Goal: Task Accomplishment & Management: Use online tool/utility

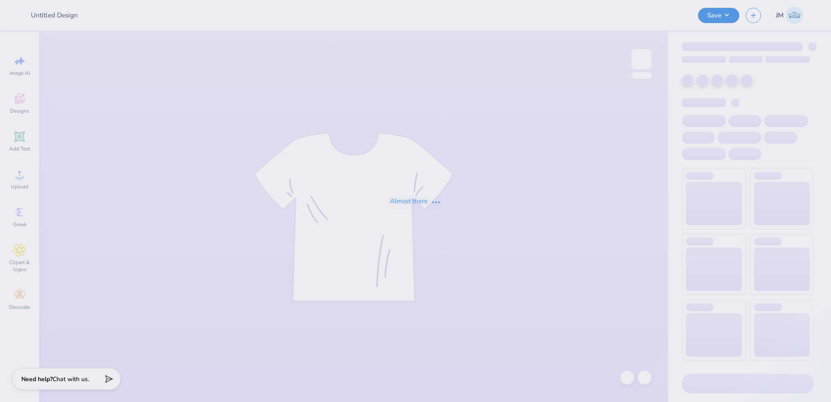
type input "Shirts for Panhellenic at [GEOGRAPHIC_DATA]"
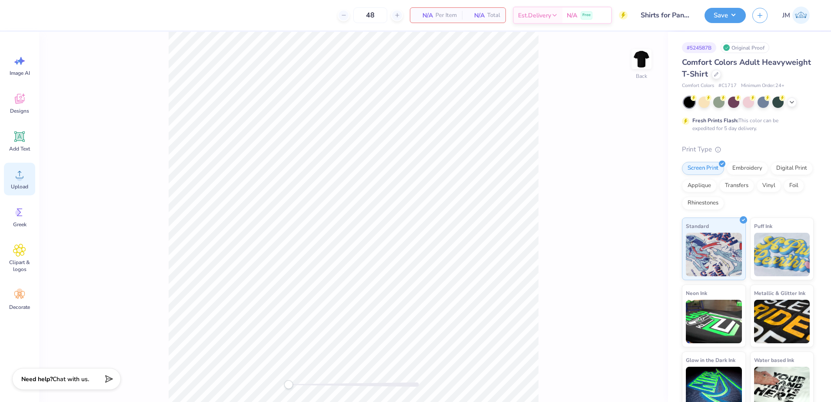
click at [23, 182] on div "Upload" at bounding box center [19, 179] width 31 height 33
click at [647, 50] on img at bounding box center [641, 59] width 35 height 35
click at [15, 167] on div "Upload" at bounding box center [19, 179] width 31 height 33
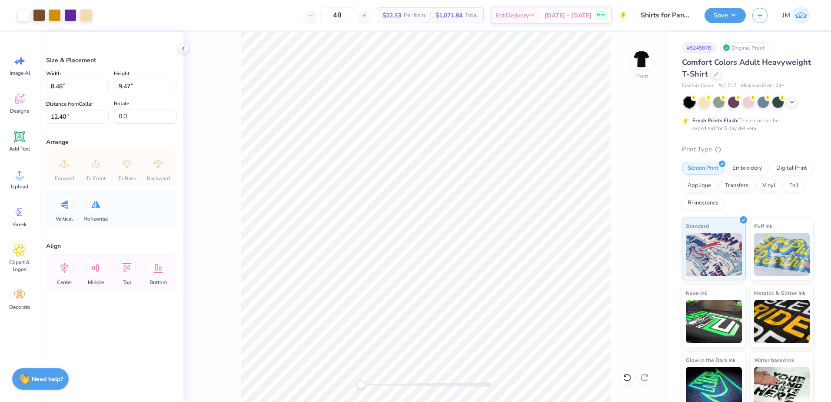
type input "8.48"
type input "9.47"
type input "12.40"
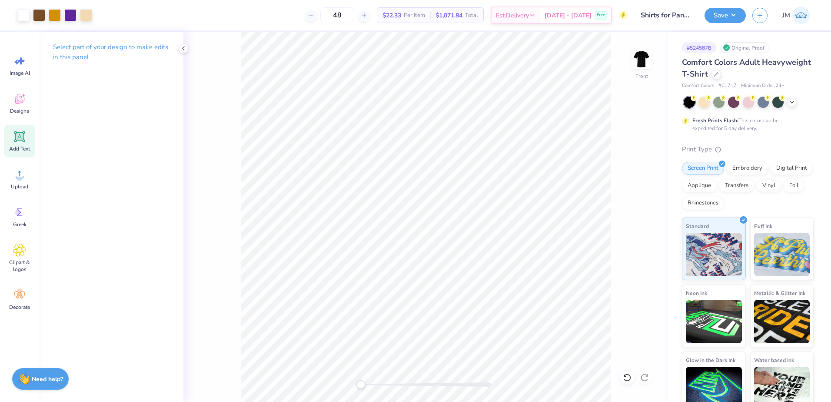
click at [27, 139] on div "Add Text" at bounding box center [19, 141] width 31 height 33
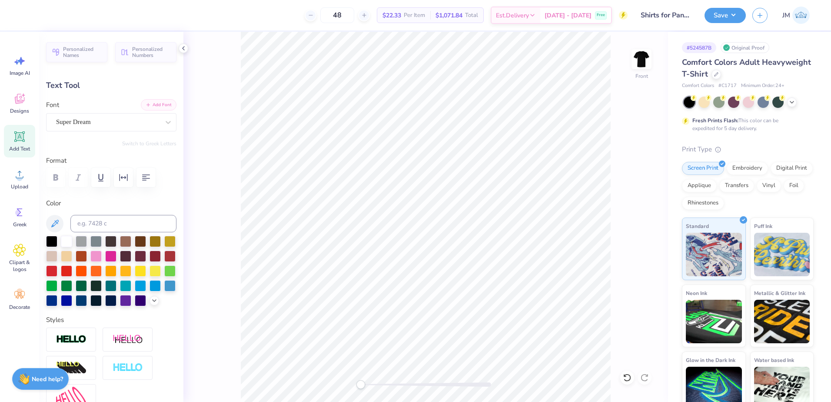
click at [165, 108] on button "Add Font" at bounding box center [159, 104] width 36 height 11
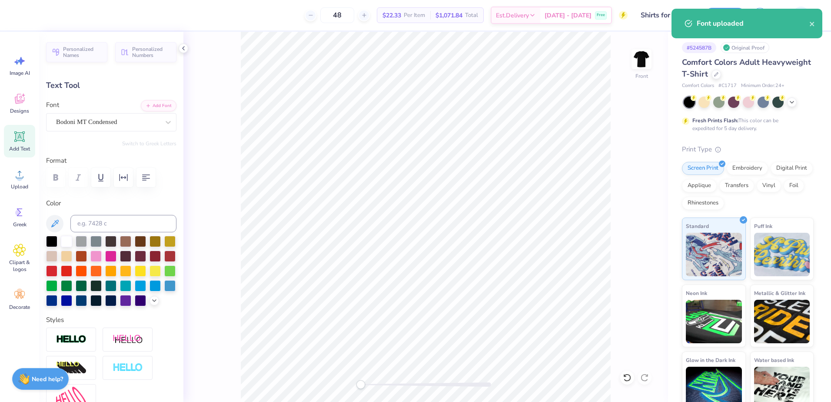
paste textarea "SIGMA ALPHA EPSILON"
type textarea "SIGMA ALPHA EPSILON"
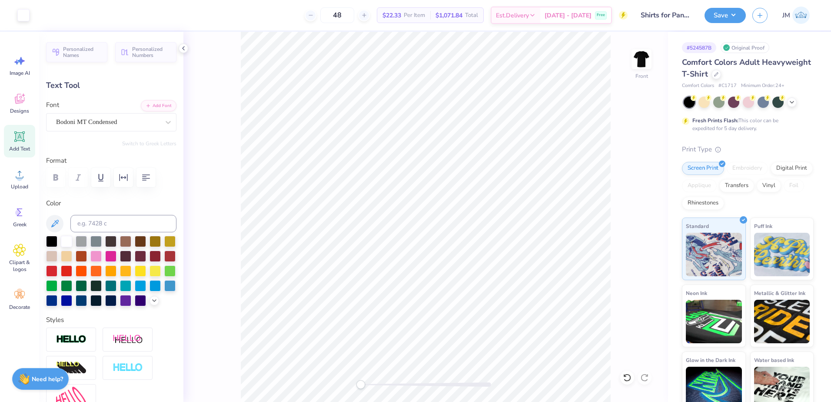
type input "14.53"
type input "1.52"
type input "12.99"
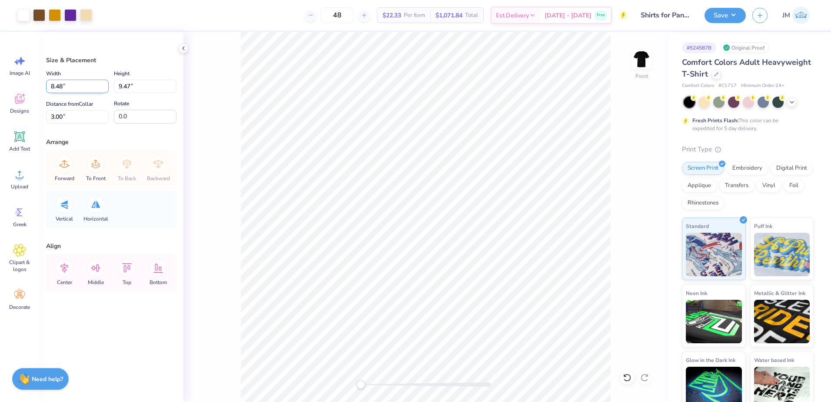
click at [67, 83] on input "8.48" at bounding box center [77, 86] width 63 height 13
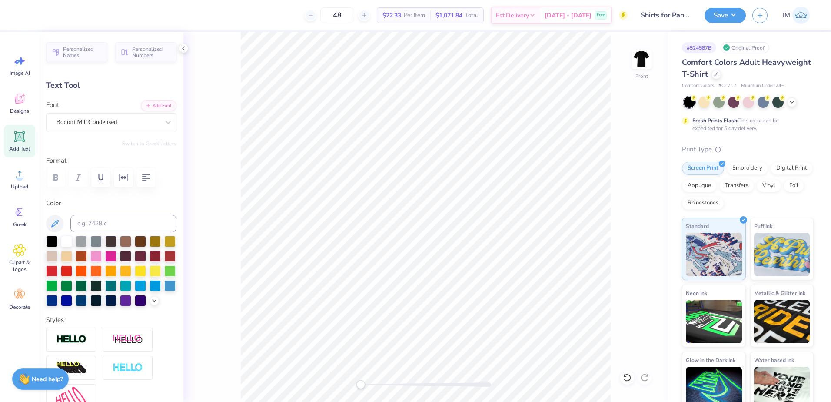
type input "8.39"
type input "0.88"
type input "12.87"
click at [369, 385] on div at bounding box center [426, 384] width 130 height 4
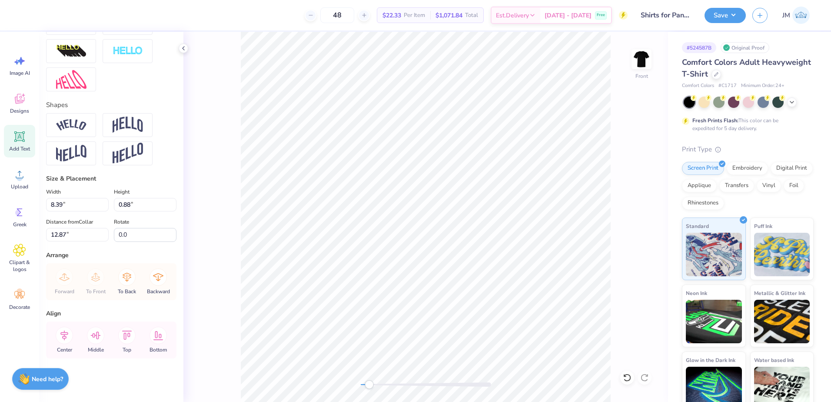
scroll to position [331, 0]
click at [69, 205] on input "8.39" at bounding box center [77, 204] width 63 height 13
paste input "48"
type input "8.48"
type input "0.89"
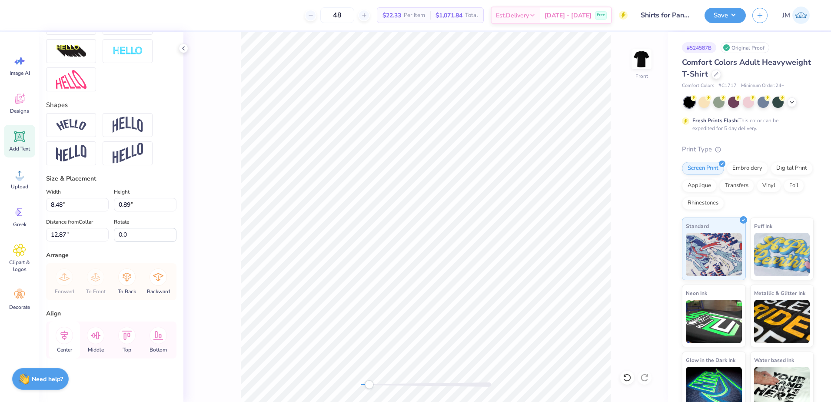
click at [65, 338] on icon at bounding box center [64, 335] width 8 height 10
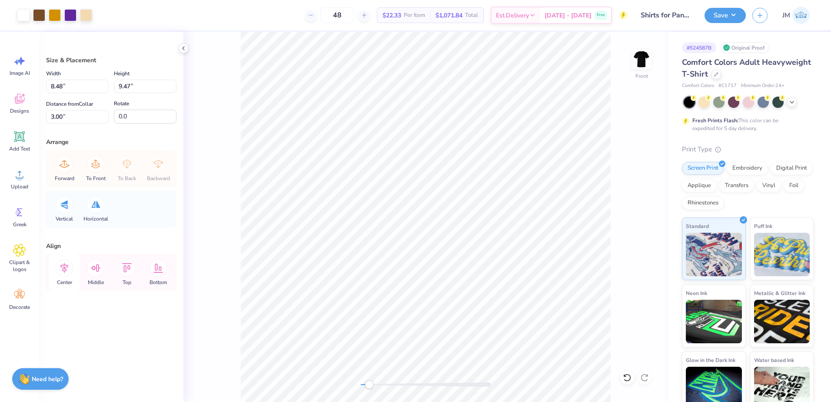
click at [61, 272] on icon at bounding box center [64, 267] width 17 height 17
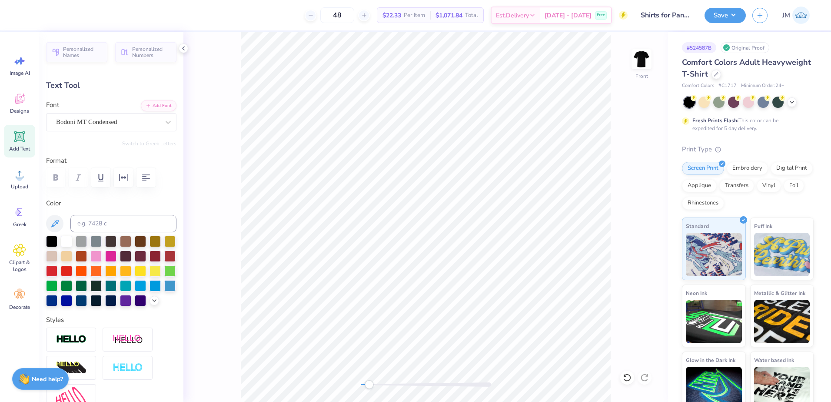
click at [380, 385] on div at bounding box center [426, 384] width 130 height 4
type input "12.61"
click at [113, 124] on div "Bodoni MT Condensed" at bounding box center [107, 121] width 105 height 13
click at [91, 195] on div at bounding box center [111, 194] width 108 height 16
type input "Bebas"
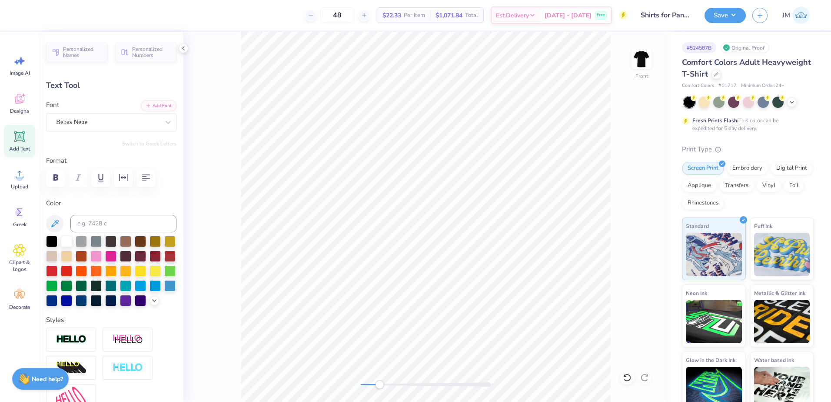
scroll to position [7, 1]
type textarea "20"
click at [56, 178] on icon "button" at bounding box center [55, 177] width 5 height 7
type input "0.78"
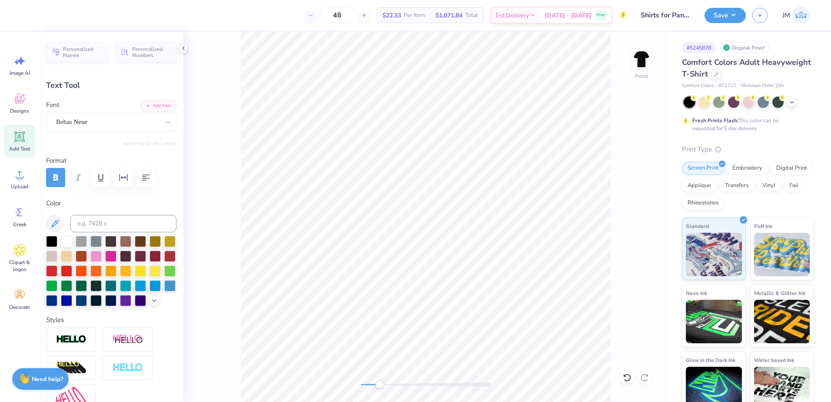
type input "8.58"
type textarea "25"
drag, startPoint x: 380, startPoint y: 386, endPoint x: 369, endPoint y: 382, distance: 12.2
click at [369, 382] on div "Accessibility label" at bounding box center [368, 384] width 9 height 9
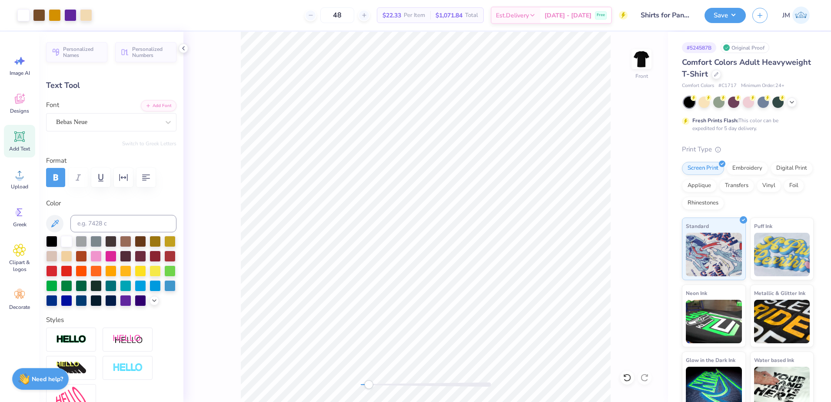
type input "8.48"
type input "0.89"
type input "12.61"
type input "8.07"
type input "0.84"
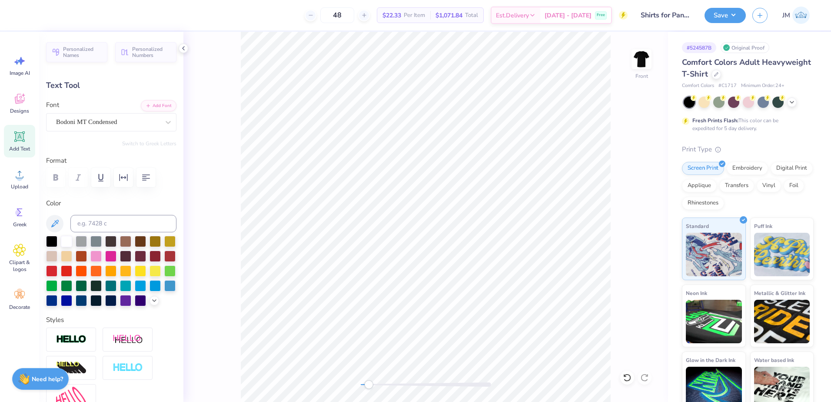
type input "12.65"
type input "0.78"
type input "8.58"
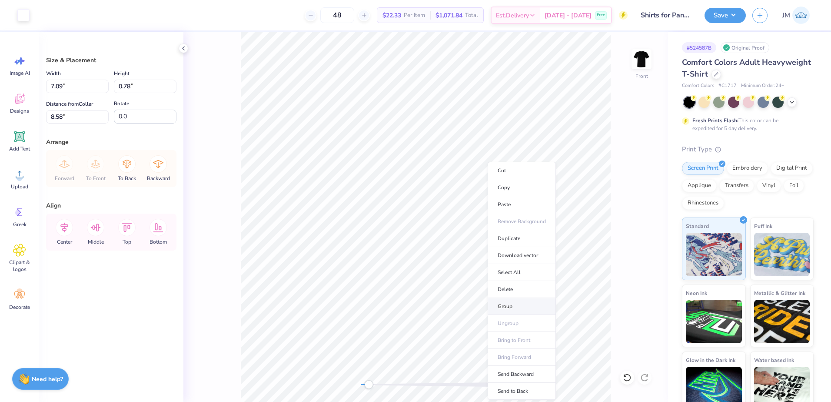
click at [521, 304] on li "Group" at bounding box center [522, 306] width 68 height 17
click at [508, 303] on li "Group" at bounding box center [518, 306] width 68 height 17
click at [69, 228] on icon at bounding box center [64, 227] width 17 height 17
click at [443, 308] on li "Group" at bounding box center [456, 306] width 68 height 17
click at [67, 85] on input "8.48" at bounding box center [77, 86] width 63 height 13
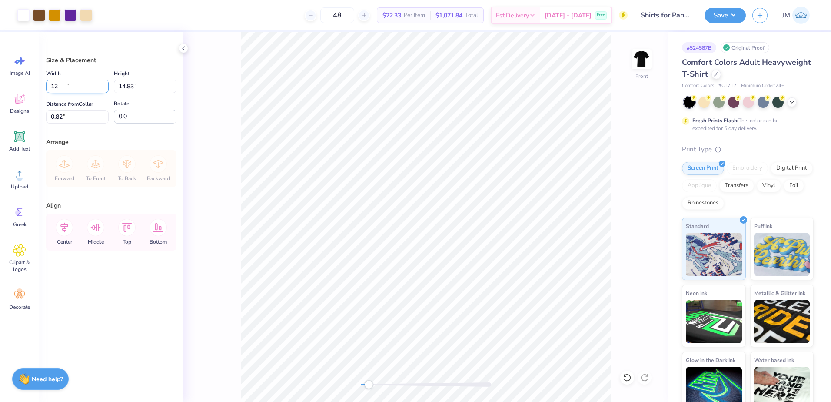
type input "12.00"
type input "14.83"
click at [73, 109] on label "Distance from [GEOGRAPHIC_DATA]" at bounding box center [69, 104] width 47 height 10
click at [73, 110] on input "0.82" at bounding box center [77, 116] width 63 height 13
click at [71, 116] on input "0.82" at bounding box center [77, 116] width 63 height 13
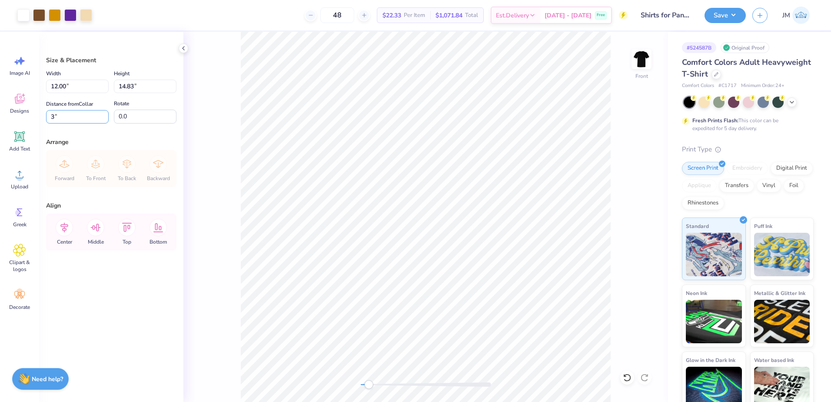
type input "3"
click at [349, 386] on div "Front" at bounding box center [425, 217] width 485 height 370
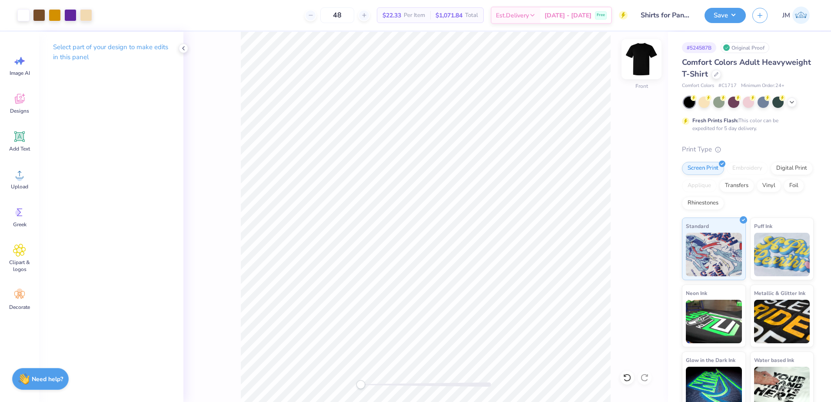
click at [643, 61] on img at bounding box center [641, 59] width 35 height 35
click at [20, 129] on div "Add Text" at bounding box center [19, 141] width 31 height 33
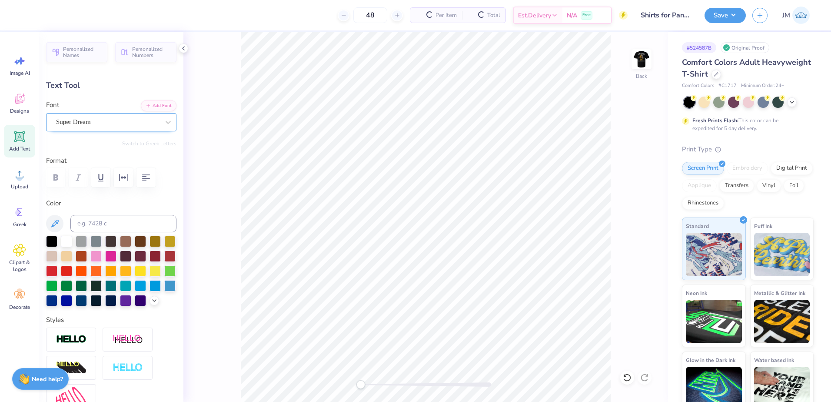
click at [101, 121] on div "Super Dream" at bounding box center [107, 121] width 105 height 13
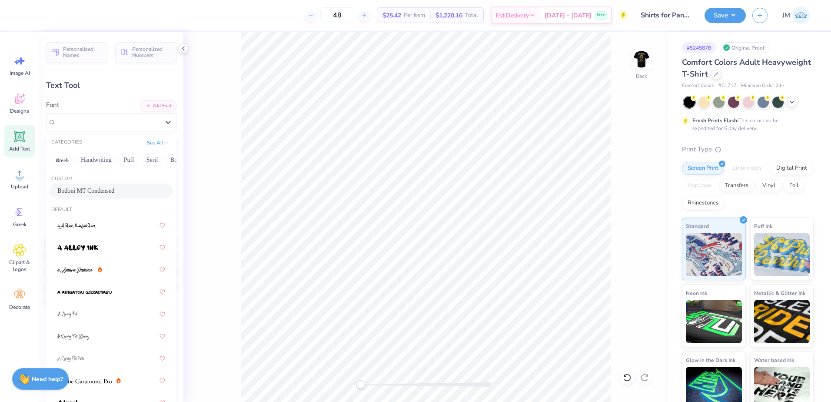
click at [107, 194] on div "Bodoni MT Condensed" at bounding box center [111, 190] width 108 height 9
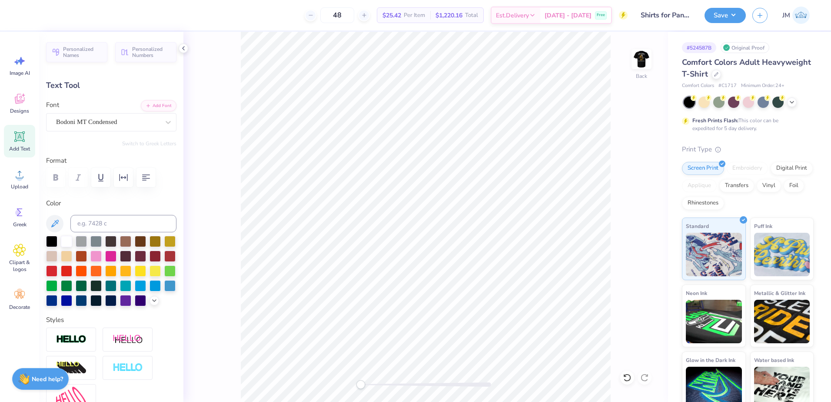
type textarea "SAE"
type input "2.30"
type input "1.51"
type input "11.75"
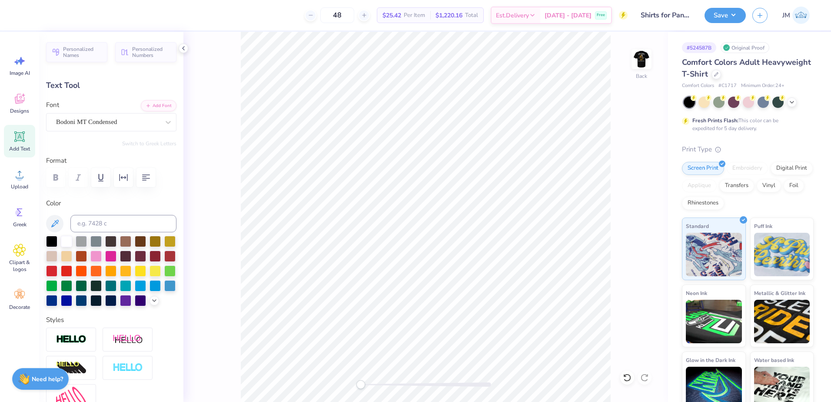
type textarea "[MEDICAL_DATA]"
click at [378, 383] on div at bounding box center [426, 384] width 130 height 4
type input "3.02"
type input "1.49"
type input "2.30"
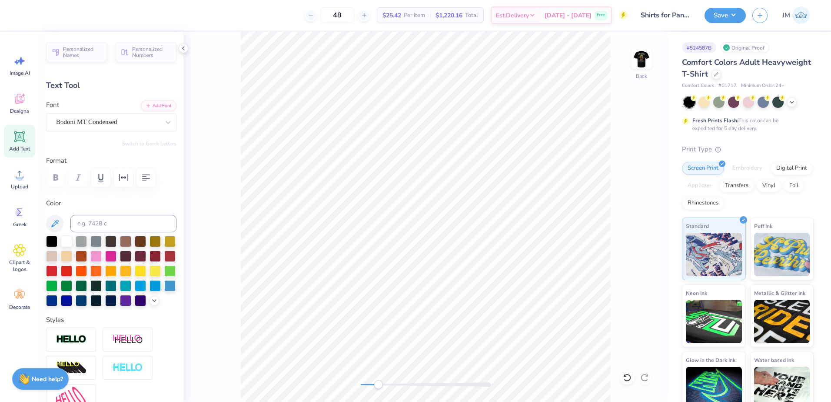
type input "1.51"
type textarea "x"
type input "0.71"
type input "1.00"
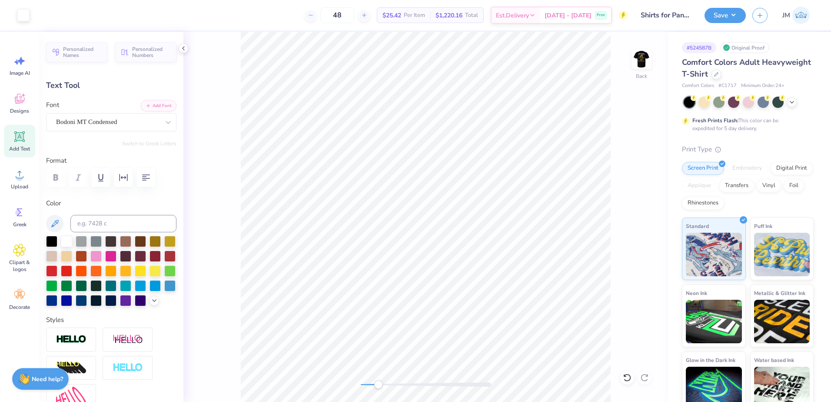
type input "12.00"
type input "3.02"
type input "1.49"
type input "11.75"
type input "0.71"
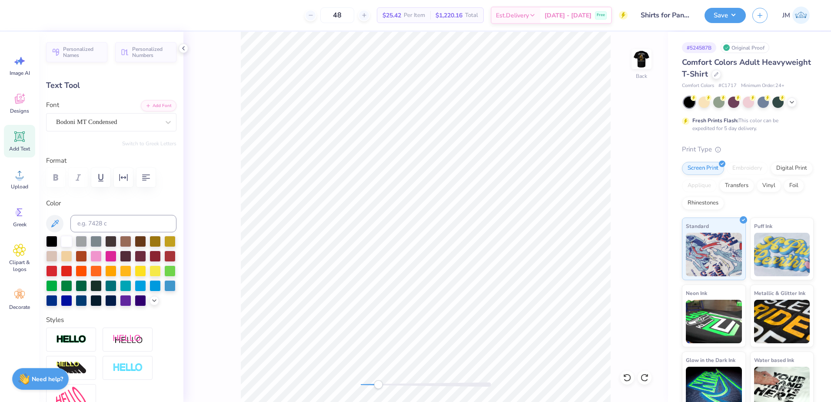
type input "1.00"
type input "12.00"
type input "3.02"
type input "1.49"
type input "11.75"
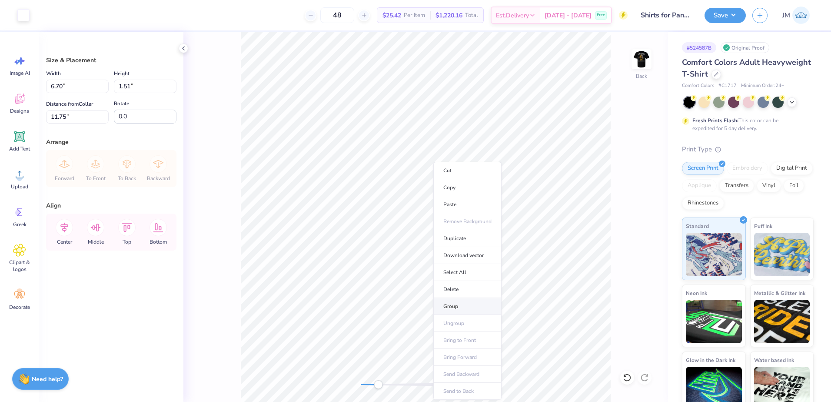
click at [458, 307] on li "Group" at bounding box center [467, 306] width 68 height 17
drag, startPoint x: 375, startPoint y: 385, endPoint x: 366, endPoint y: 380, distance: 10.1
click at [367, 383] on div "Accessibility label" at bounding box center [366, 384] width 9 height 9
click at [81, 90] on input "6.70" at bounding box center [77, 86] width 63 height 13
type input "3.50"
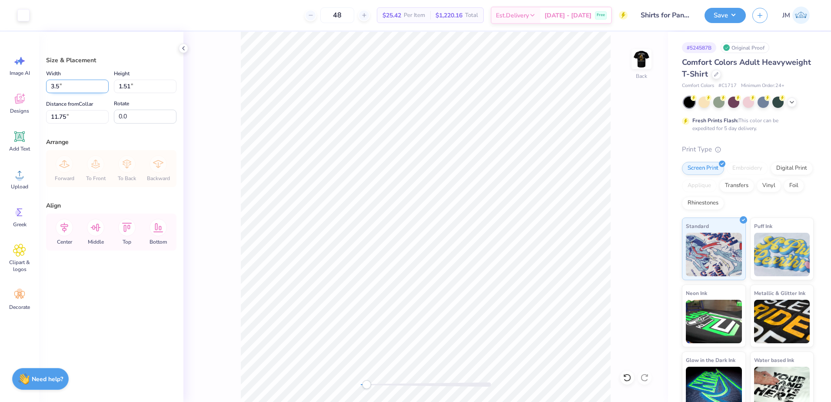
type input "0.79"
type input "12.11"
click at [70, 231] on icon at bounding box center [64, 227] width 17 height 17
click at [346, 380] on div "Back" at bounding box center [425, 217] width 485 height 370
click at [23, 107] on div "Designs" at bounding box center [19, 103] width 31 height 33
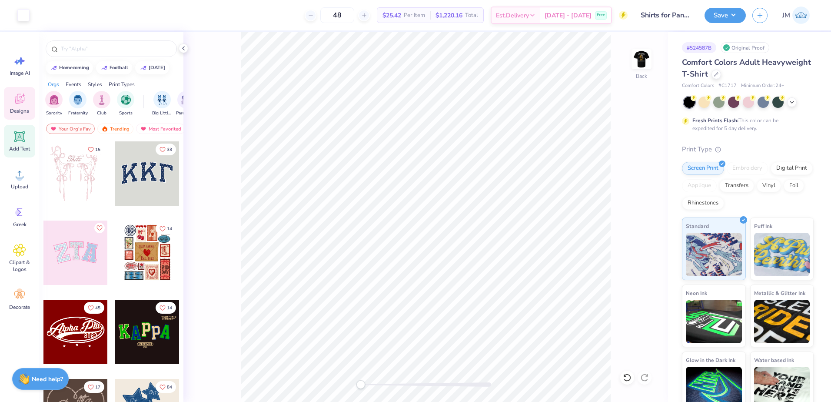
click at [14, 142] on icon at bounding box center [19, 136] width 13 height 13
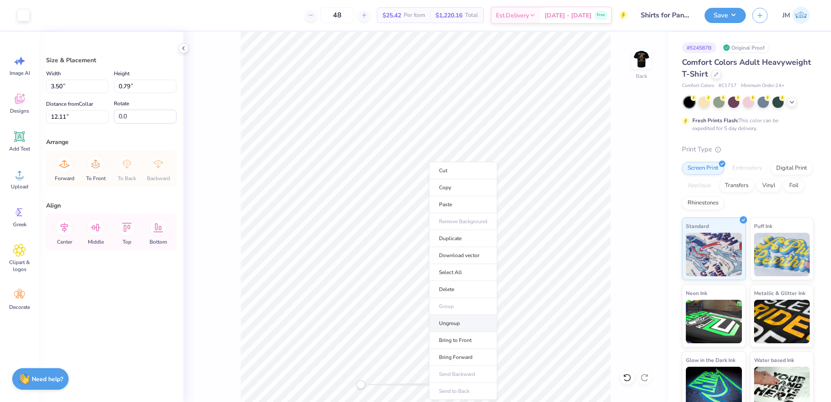
click at [450, 323] on li "Ungroup" at bounding box center [463, 323] width 68 height 17
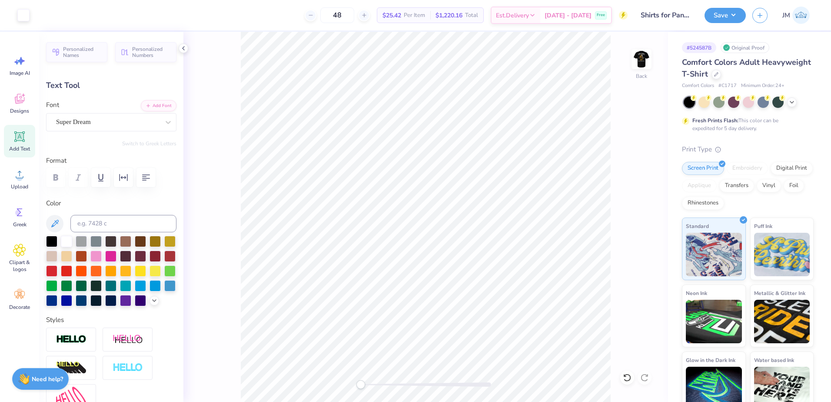
type input "1.58"
type input "0.78"
type input "12.11"
type input "0.37"
type input "0.52"
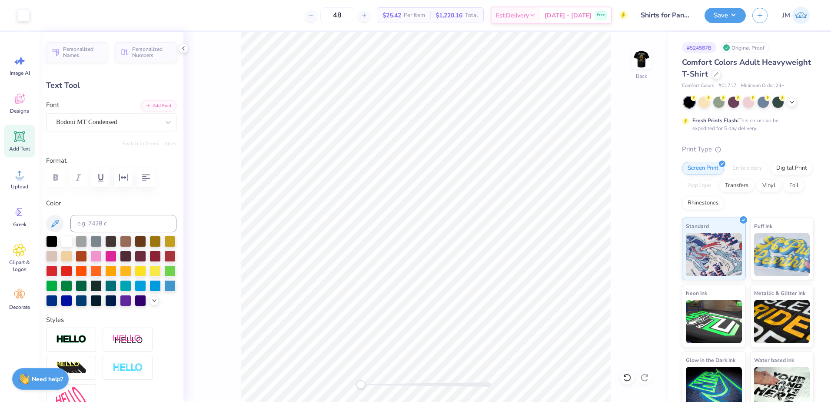
type input "12.37"
type input "1.20"
type input "0.79"
type input "12.11"
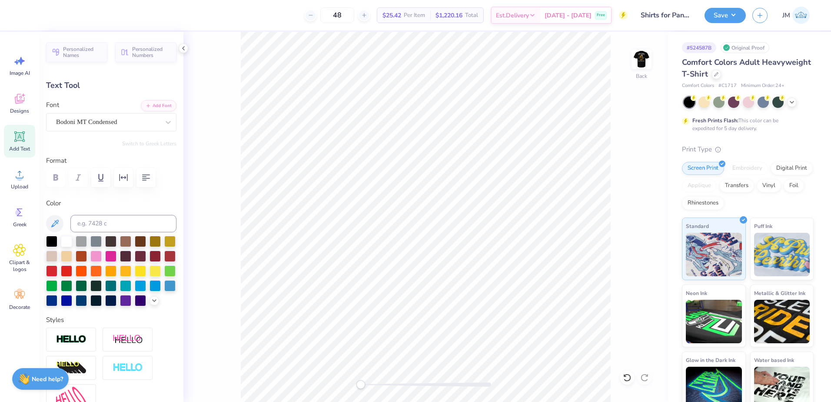
type textarea "SAE x [MEDICAL_DATA]"
type input "3.66"
click at [121, 179] on icon "button" at bounding box center [123, 177] width 10 height 10
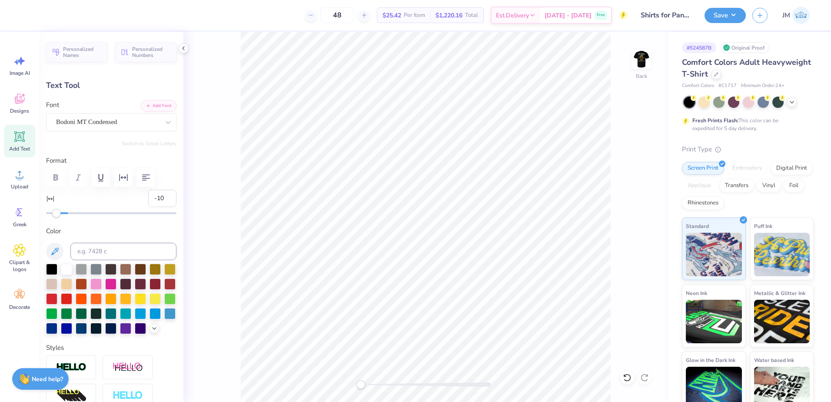
type input "-10"
click at [56, 213] on div at bounding box center [111, 213] width 130 height 2
type input "7.47"
type input "2.28"
type input "-5"
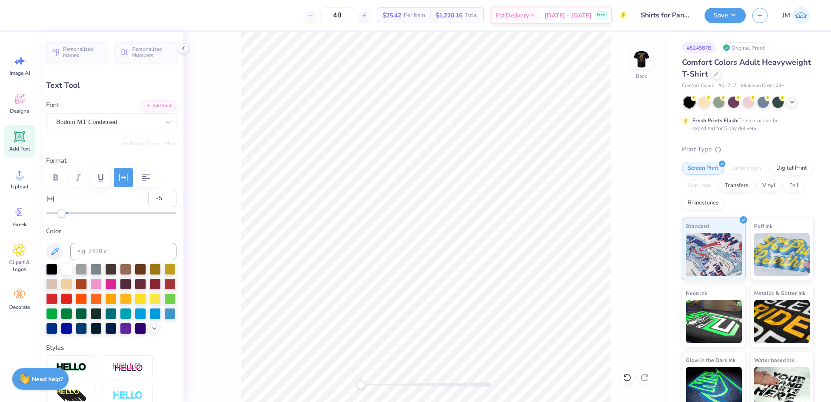
click at [61, 213] on div "Accessibility label" at bounding box center [61, 213] width 9 height 9
type input "9.05"
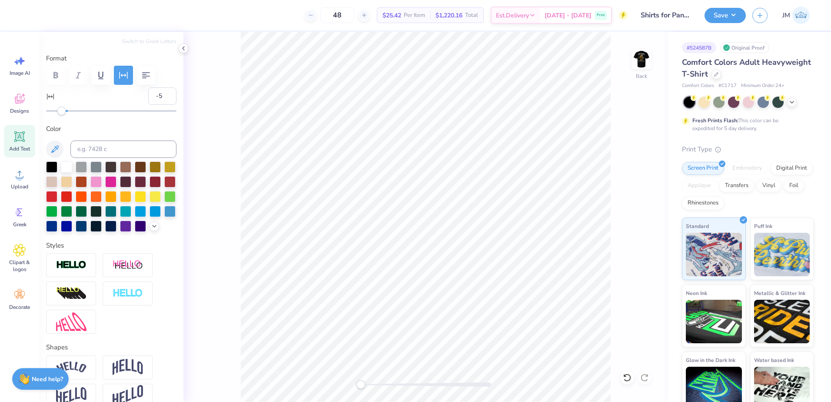
scroll to position [145, 0]
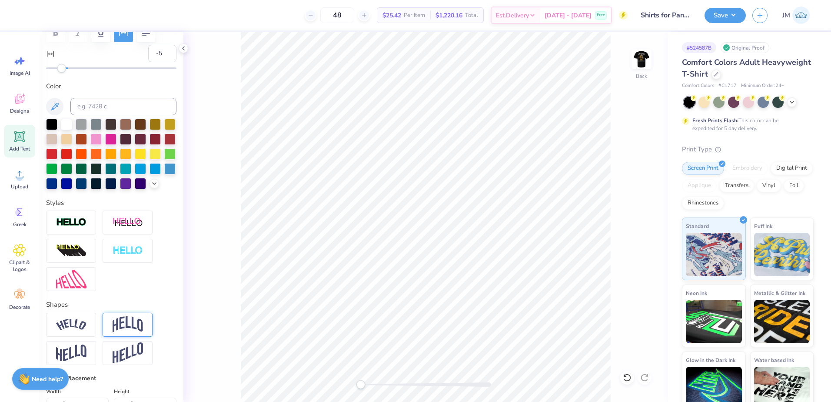
click at [118, 333] on img at bounding box center [128, 324] width 30 height 17
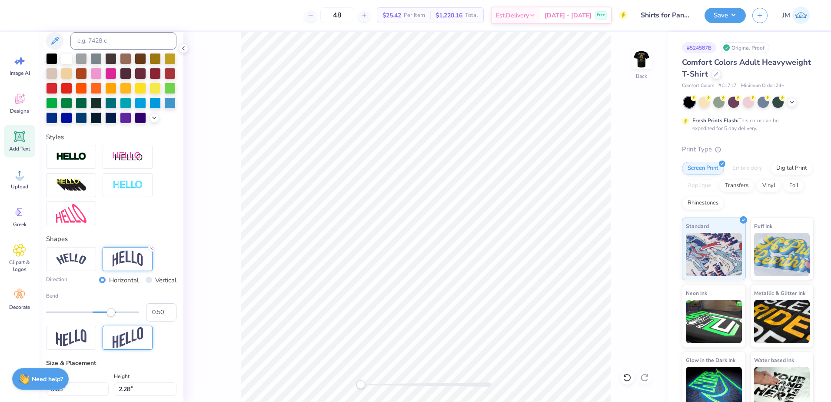
scroll to position [217, 0]
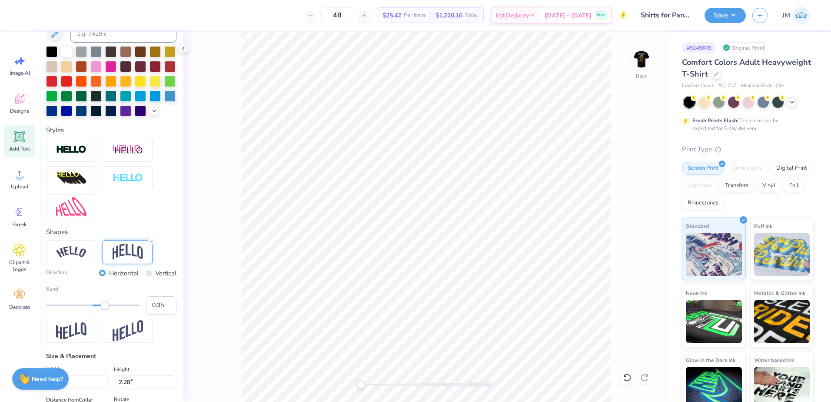
type input "0.34"
drag, startPoint x: 108, startPoint y: 320, endPoint x: 104, endPoint y: 319, distance: 4.4
click at [104, 310] on div "Accessibility label" at bounding box center [104, 305] width 9 height 9
type input "0.27"
click at [101, 310] on div "Accessibility label" at bounding box center [101, 305] width 9 height 9
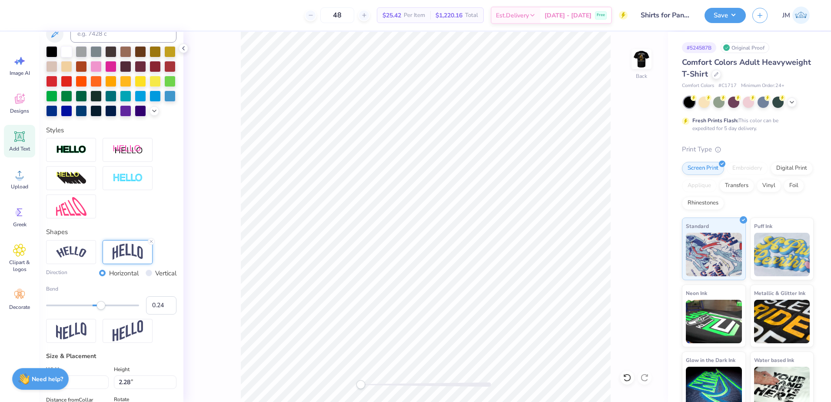
type input "0.23"
click at [99, 310] on div "Accessibility label" at bounding box center [99, 305] width 9 height 9
type input "0.16"
click at [96, 310] on div "Accessibility label" at bounding box center [96, 305] width 9 height 9
type input "2.80"
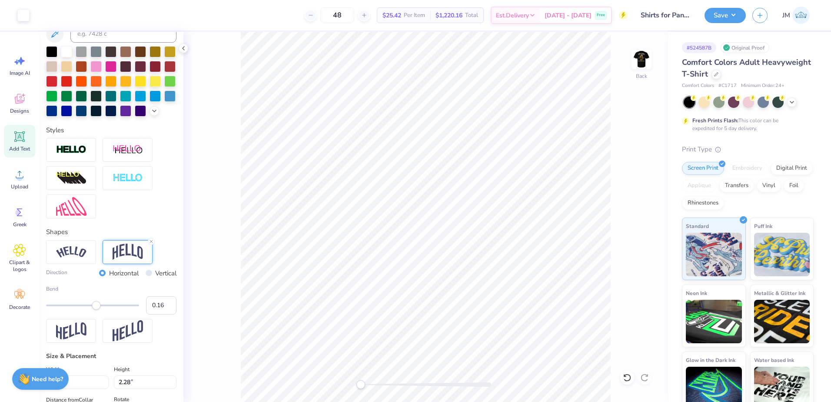
type input "11.85"
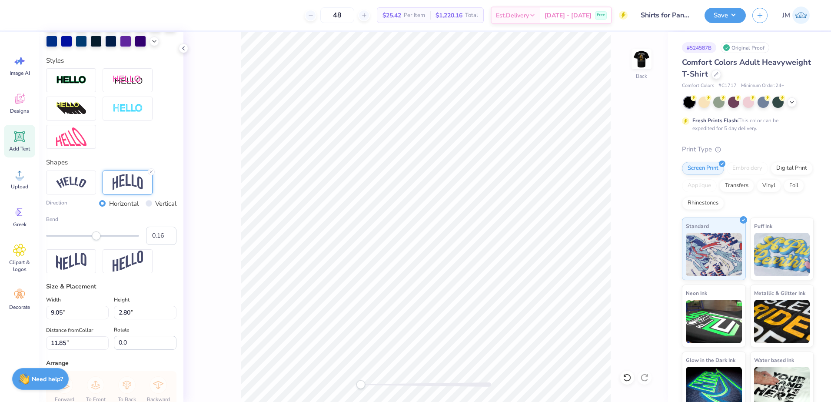
scroll to position [290, 0]
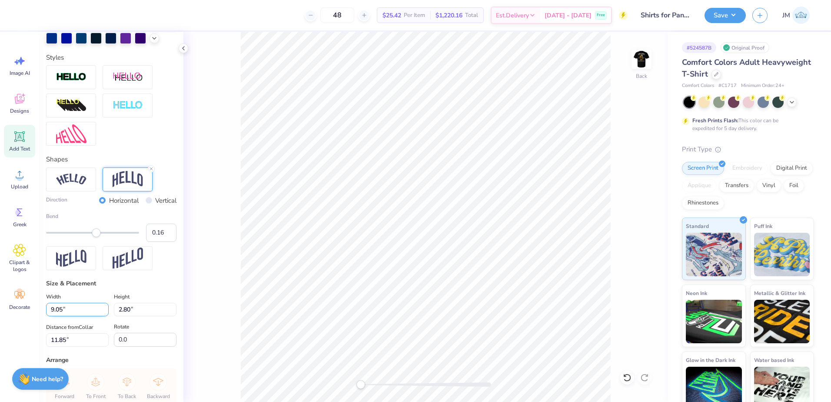
click at [70, 316] on input "9.05" at bounding box center [77, 309] width 63 height 13
type input "10.00"
type input "3.09"
click at [70, 347] on input "11.70" at bounding box center [77, 339] width 63 height 13
type input "3.00"
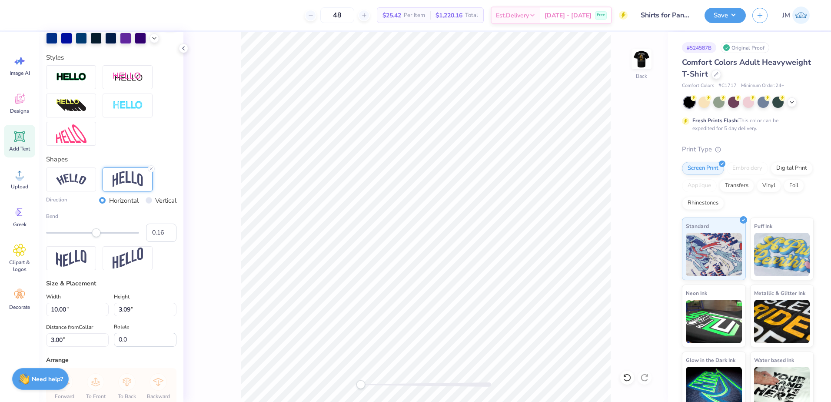
click at [336, 381] on div "Back" at bounding box center [425, 217] width 485 height 370
click at [346, 383] on div "Back" at bounding box center [425, 217] width 485 height 370
click at [645, 63] on img at bounding box center [641, 59] width 35 height 35
click at [727, 13] on button "Save" at bounding box center [725, 14] width 41 height 15
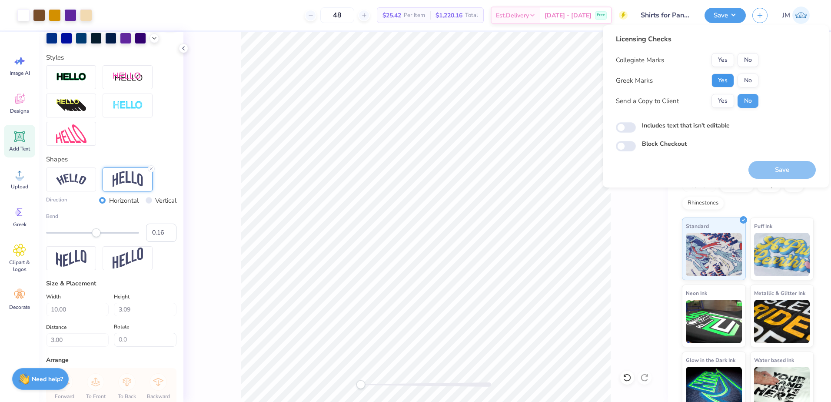
click at [713, 83] on button "Yes" at bounding box center [723, 80] width 23 height 14
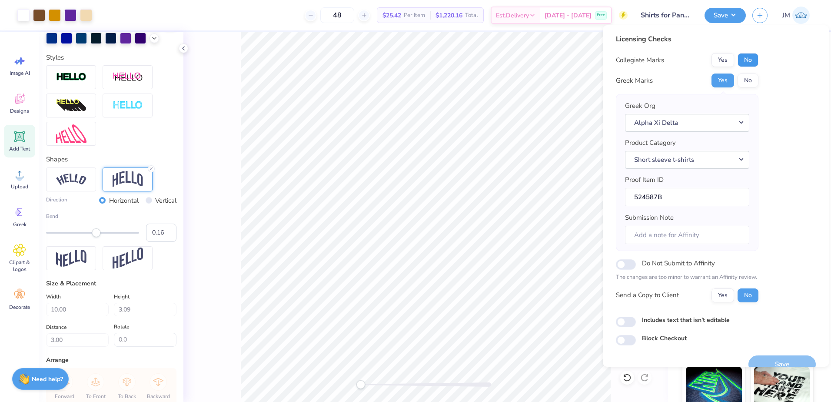
click at [752, 54] on button "No" at bounding box center [748, 60] width 21 height 14
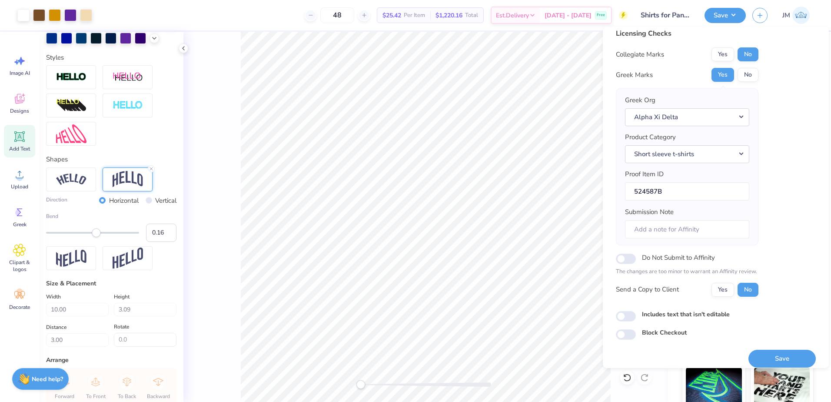
scroll to position [0, 0]
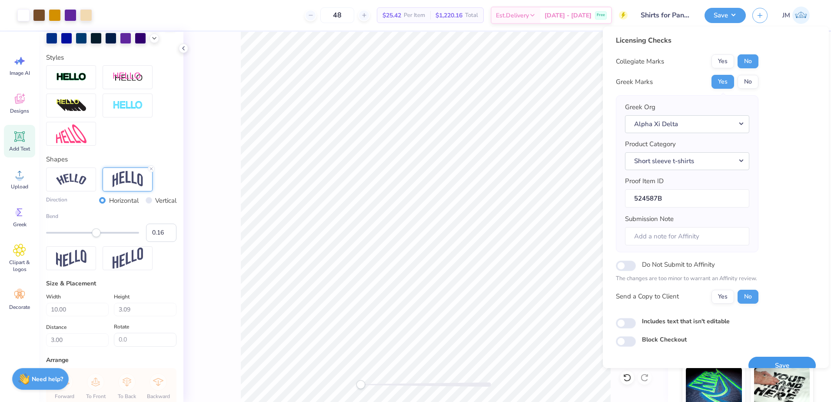
click at [770, 363] on button "Save" at bounding box center [782, 366] width 67 height 18
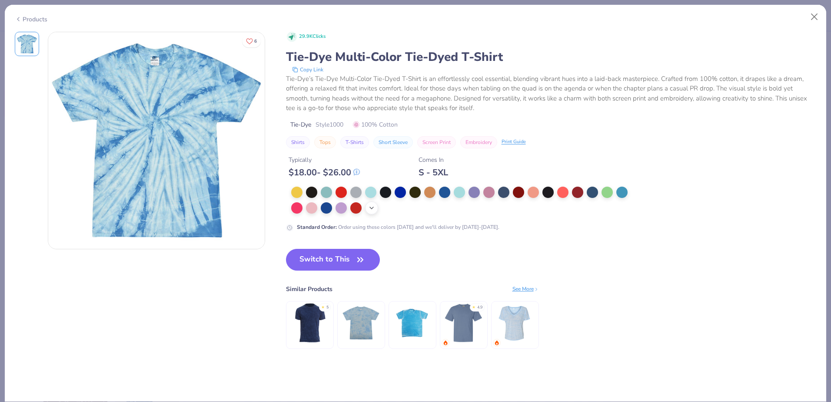
click at [371, 207] on icon at bounding box center [371, 207] width 7 height 7
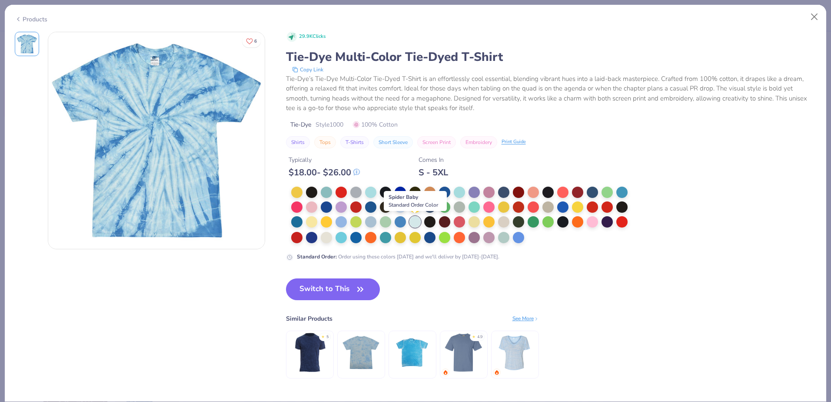
click at [413, 217] on div at bounding box center [415, 221] width 11 height 11
click at [413, 218] on div at bounding box center [415, 221] width 11 height 11
